Goal: Task Accomplishment & Management: Manage account settings

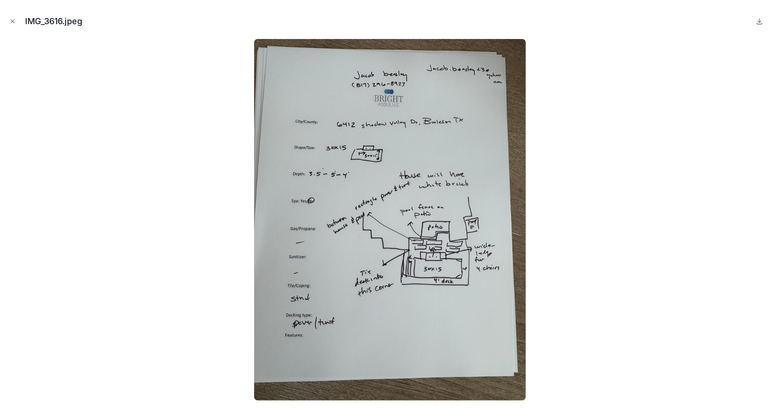
click at [12, 22] on icon "Close modal" at bounding box center [12, 21] width 7 height 7
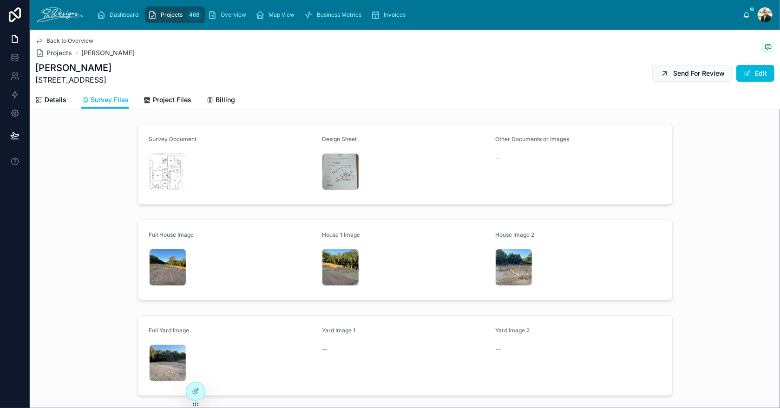
click at [154, 354] on div "IMG_3554 .jpeg" at bounding box center [167, 363] width 37 height 37
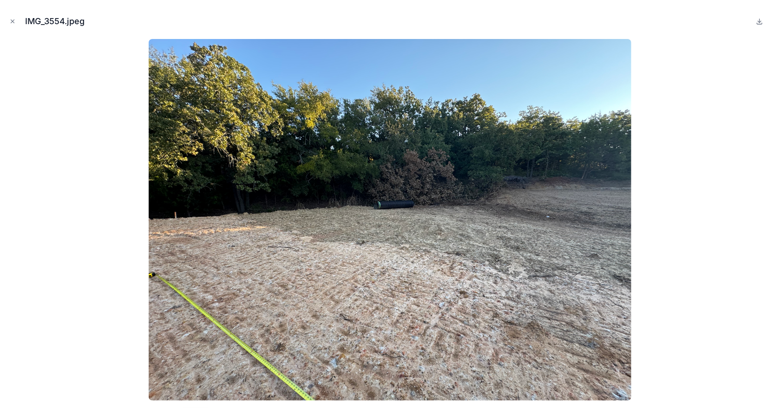
click at [10, 20] on icon "Close modal" at bounding box center [12, 21] width 7 height 7
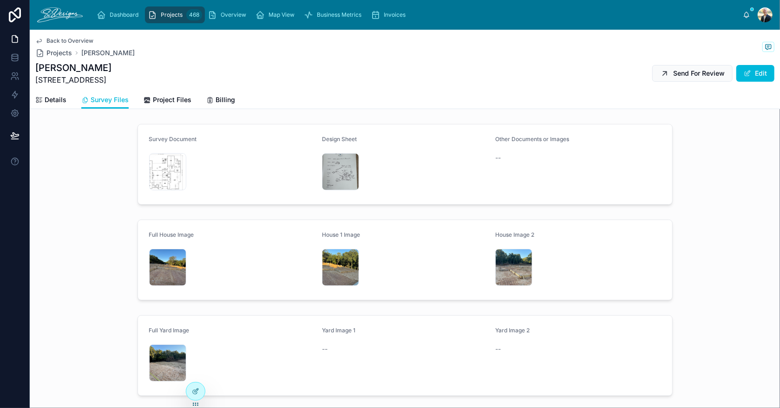
drag, startPoint x: 163, startPoint y: 96, endPoint x: 169, endPoint y: 96, distance: 5.1
click at [163, 96] on span "Project Files" at bounding box center [172, 99] width 39 height 9
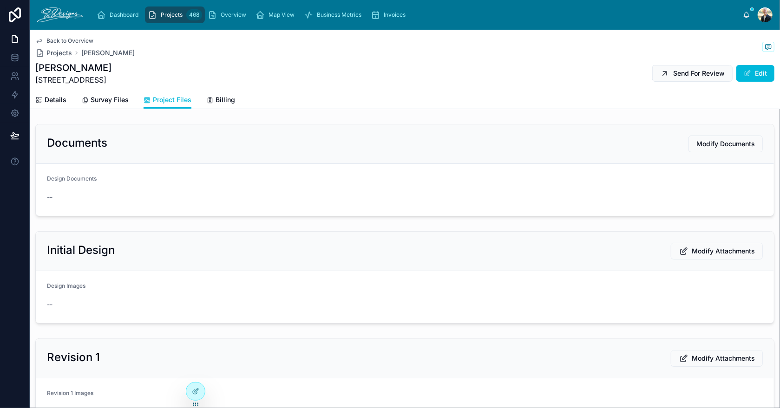
click at [707, 143] on span "Modify Documents" at bounding box center [725, 143] width 59 height 9
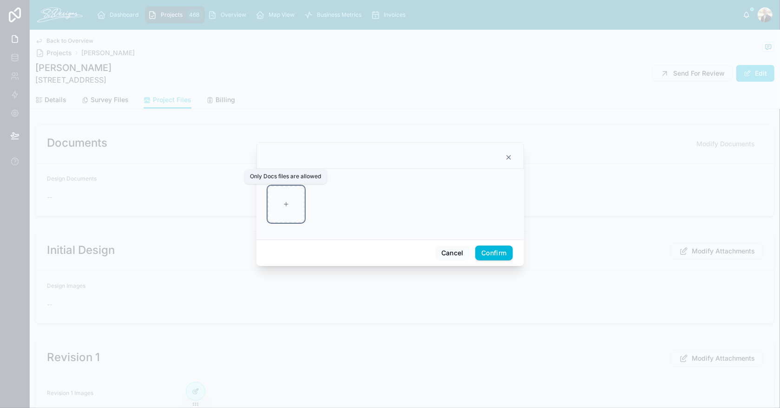
click at [295, 201] on div at bounding box center [285, 204] width 37 height 37
type input "**********"
click at [483, 248] on button "Confirm" at bounding box center [493, 253] width 37 height 15
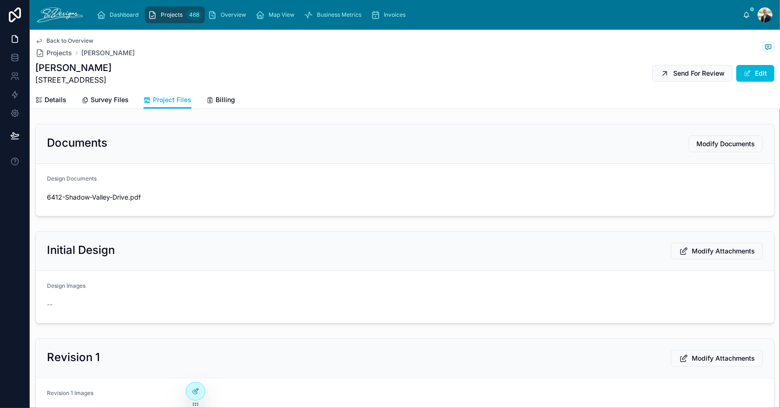
click at [704, 254] on span "Modify Attachments" at bounding box center [722, 251] width 63 height 9
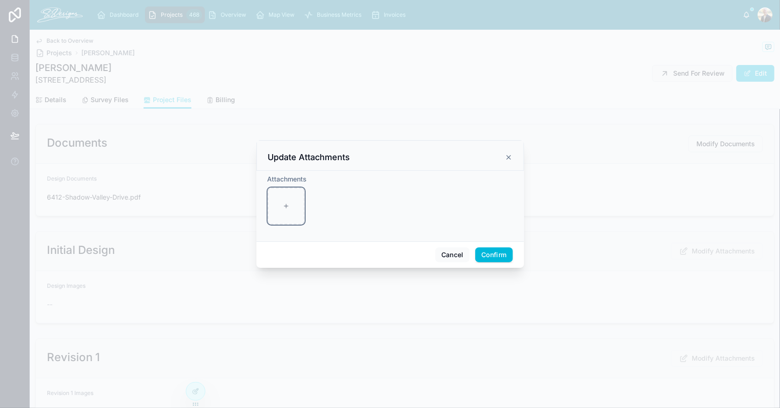
click at [282, 214] on div at bounding box center [285, 206] width 37 height 37
type input "**********"
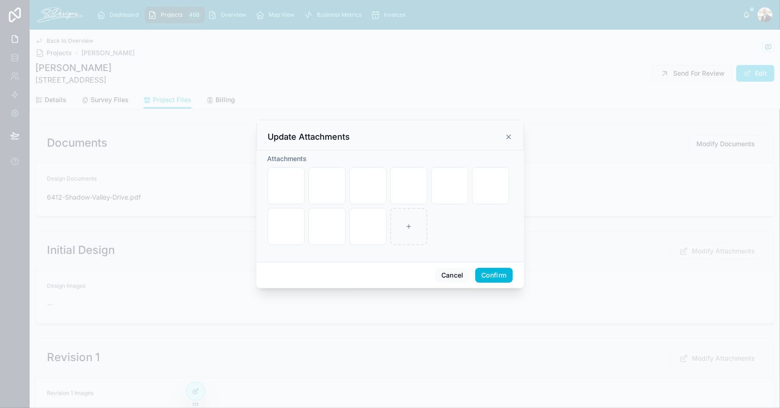
click at [499, 274] on button "Confirm" at bounding box center [493, 275] width 37 height 15
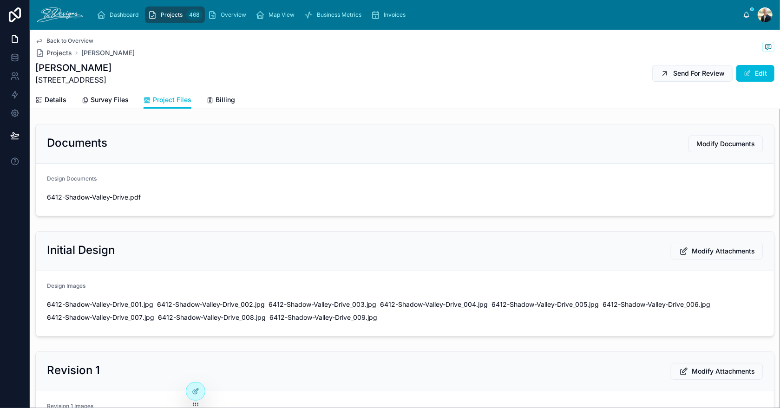
click at [683, 72] on span "Send For Review" at bounding box center [699, 73] width 52 height 9
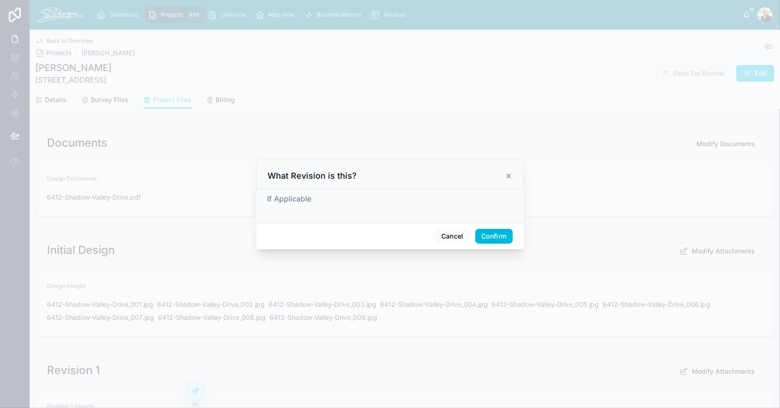
click at [506, 239] on button "Confirm" at bounding box center [493, 236] width 37 height 15
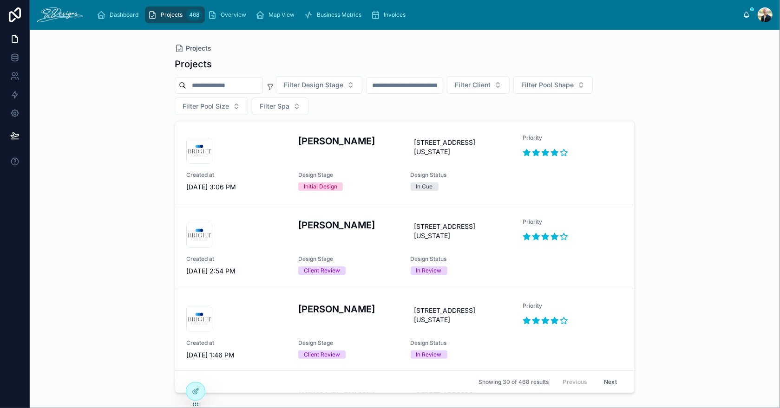
click at [373, 158] on div "[PERSON_NAME]" at bounding box center [348, 149] width 101 height 30
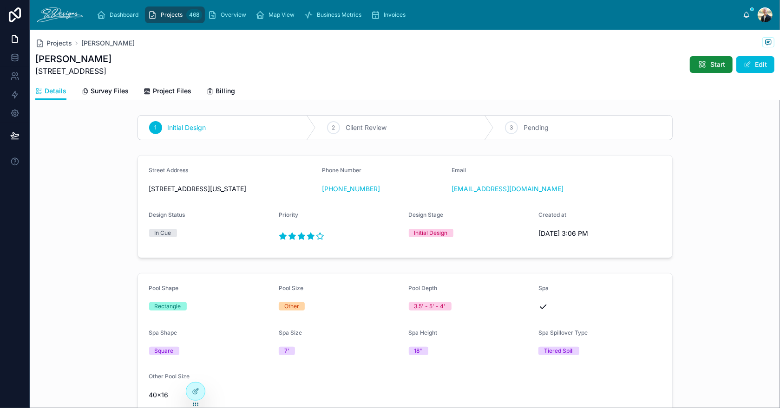
click at [131, 15] on span "Dashboard" at bounding box center [124, 14] width 29 height 7
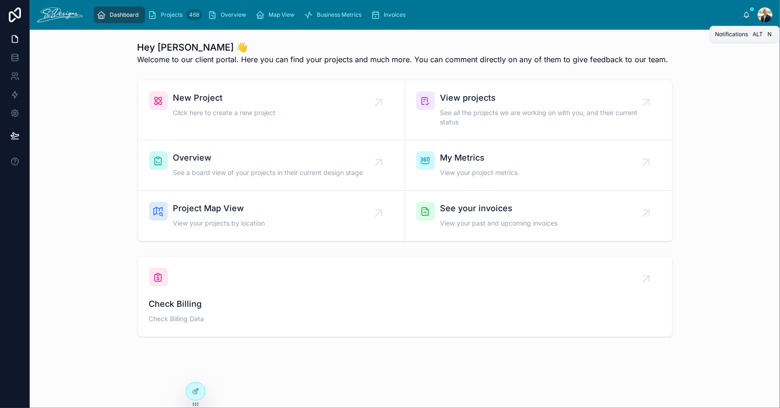
click at [744, 12] on icon at bounding box center [746, 14] width 7 height 7
click at [746, 12] on icon at bounding box center [746, 14] width 5 height 4
